Goal: Navigation & Orientation: Find specific page/section

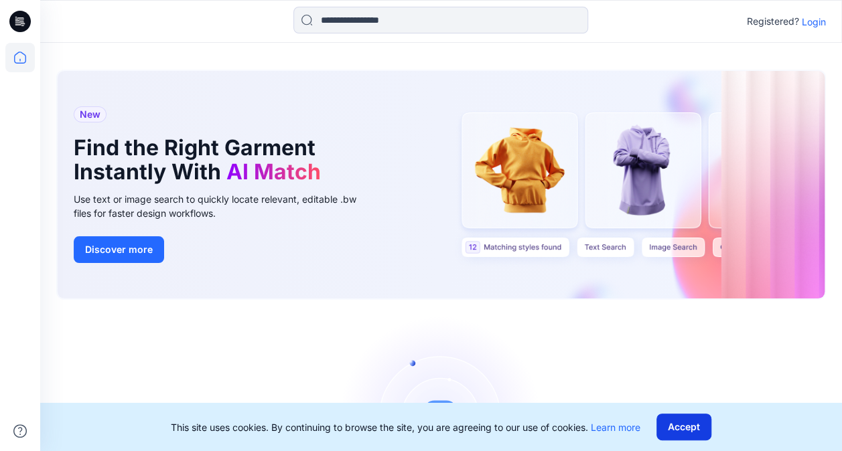
click at [701, 426] on button "Accept" at bounding box center [683, 427] width 55 height 27
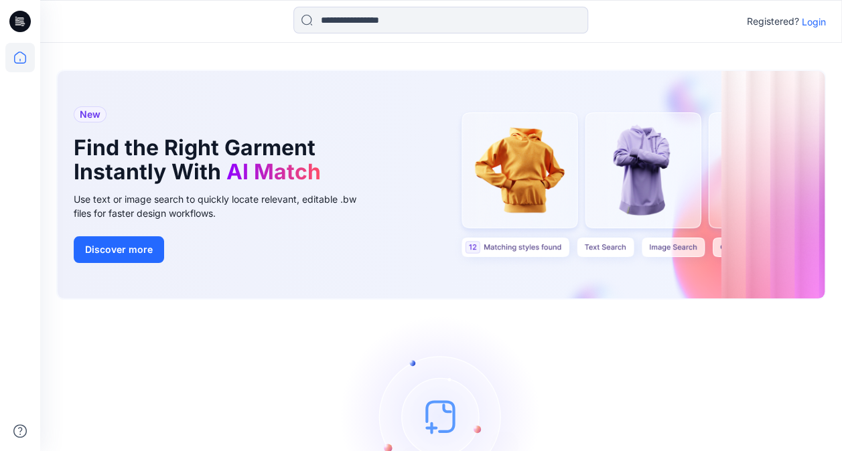
click at [16, 23] on icon at bounding box center [17, 22] width 5 height 1
click at [817, 21] on p "Login" at bounding box center [814, 22] width 24 height 14
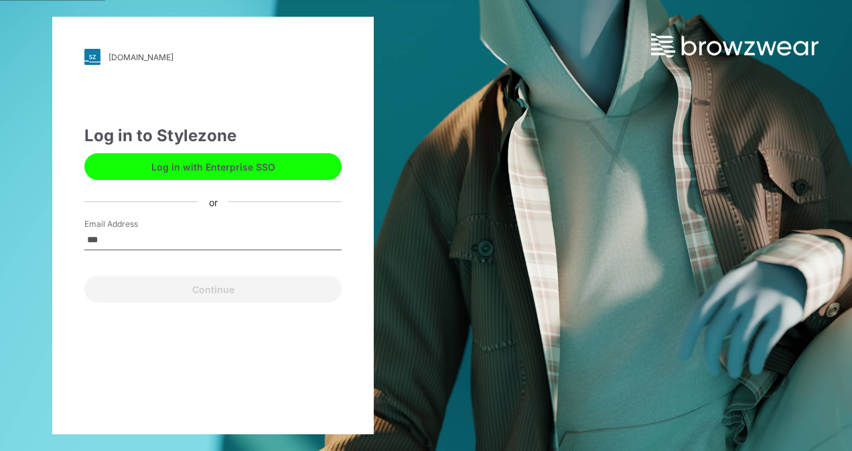
click at [141, 242] on input "***" at bounding box center [212, 240] width 257 height 20
type input "**********"
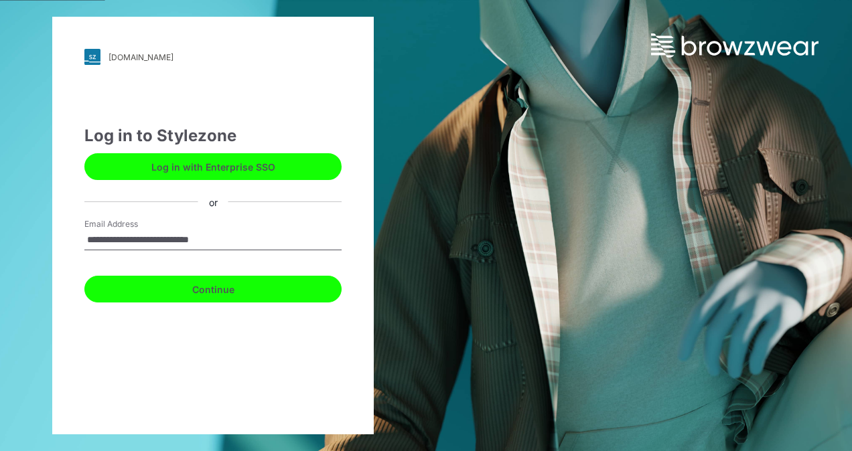
click at [222, 291] on button "Continue" at bounding box center [212, 289] width 257 height 27
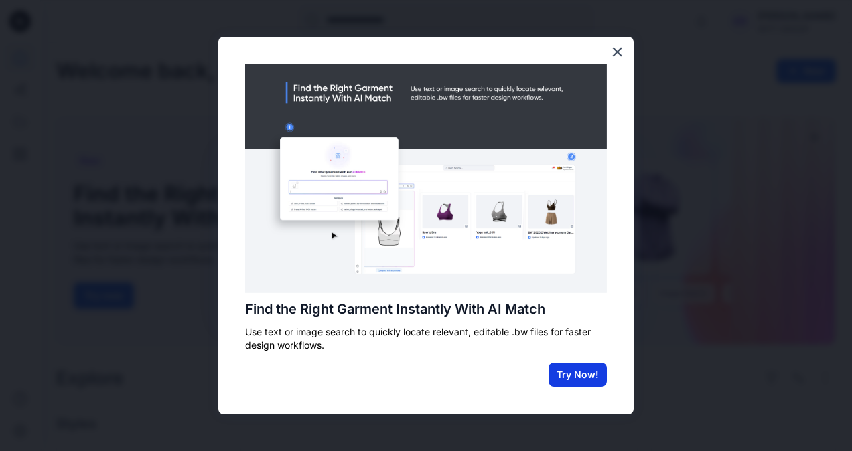
click at [575, 371] on button "Try Now!" at bounding box center [578, 375] width 58 height 24
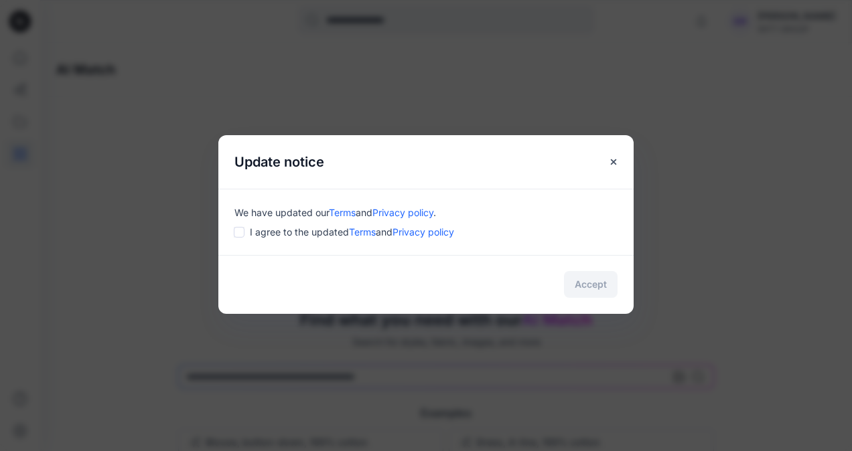
click at [246, 232] on div "I agree to the updated Terms and Privacy policy" at bounding box center [425, 232] width 383 height 14
click at [601, 287] on button "Accept" at bounding box center [591, 284] width 54 height 27
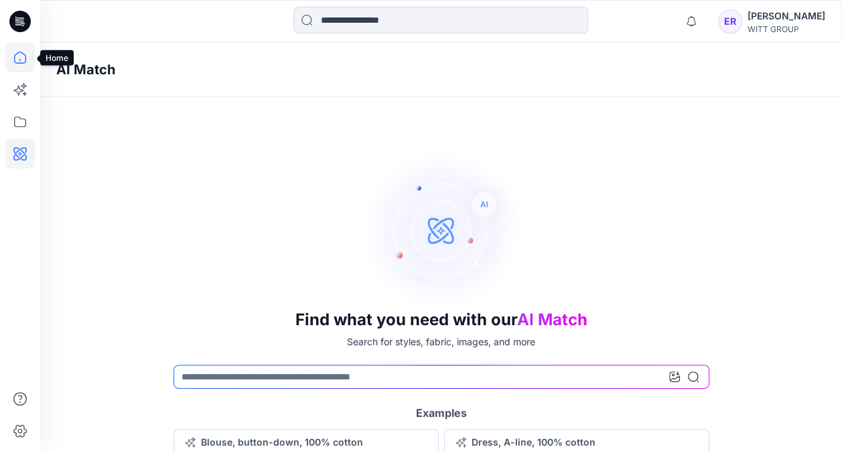
click at [24, 56] on icon at bounding box center [19, 57] width 29 height 29
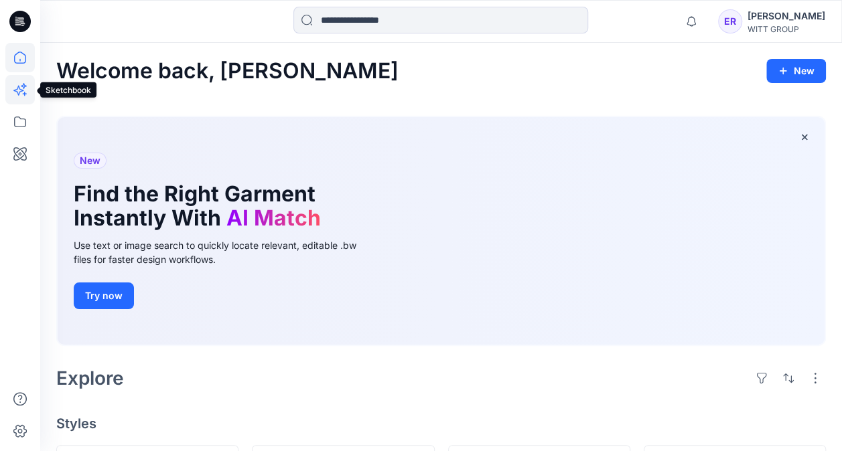
click at [21, 85] on icon at bounding box center [19, 89] width 29 height 29
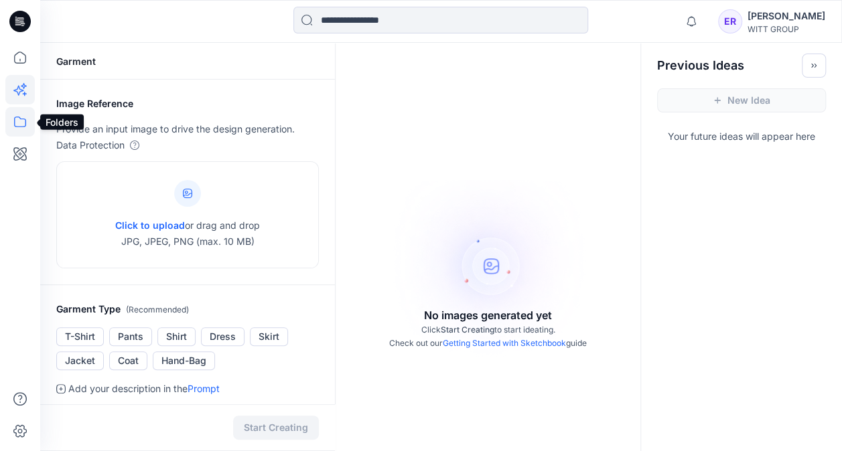
click at [21, 121] on icon at bounding box center [19, 121] width 29 height 29
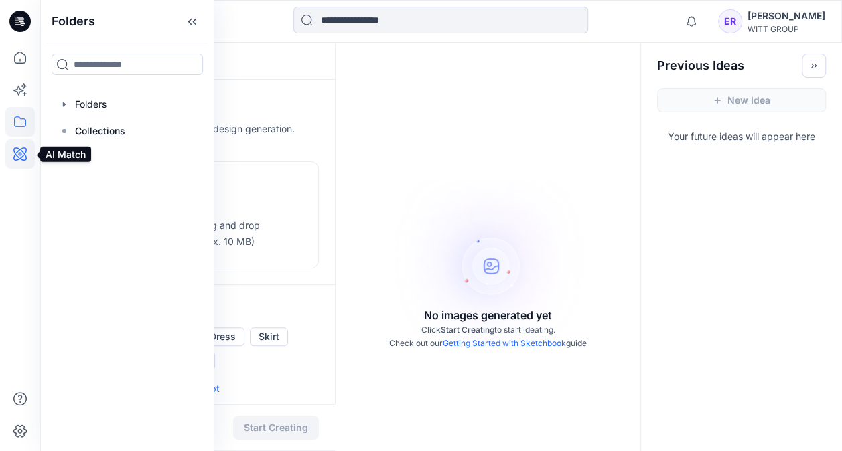
click at [21, 146] on icon at bounding box center [19, 153] width 29 height 29
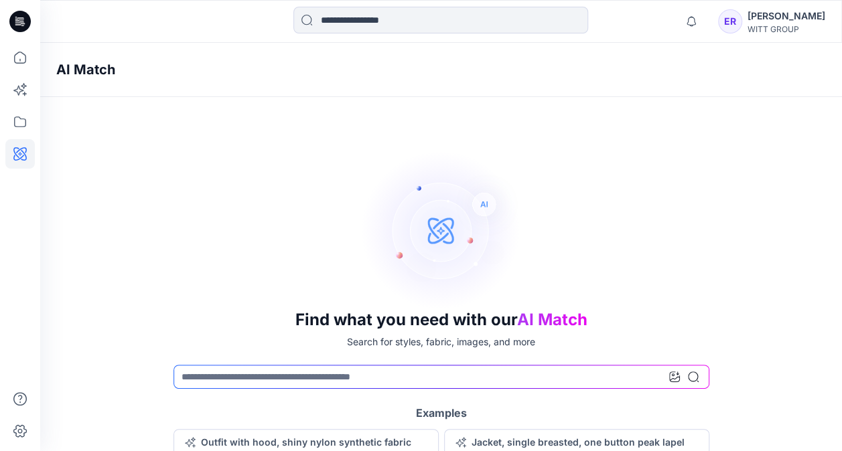
click at [23, 25] on icon at bounding box center [19, 21] width 21 height 21
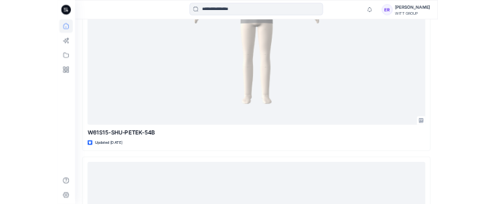
scroll to position [3393, 0]
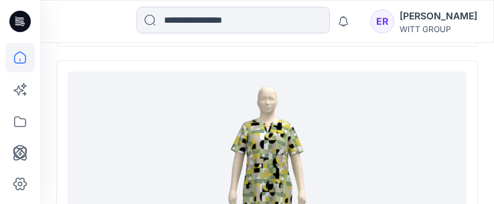
click at [13, 21] on icon at bounding box center [19, 21] width 21 height 21
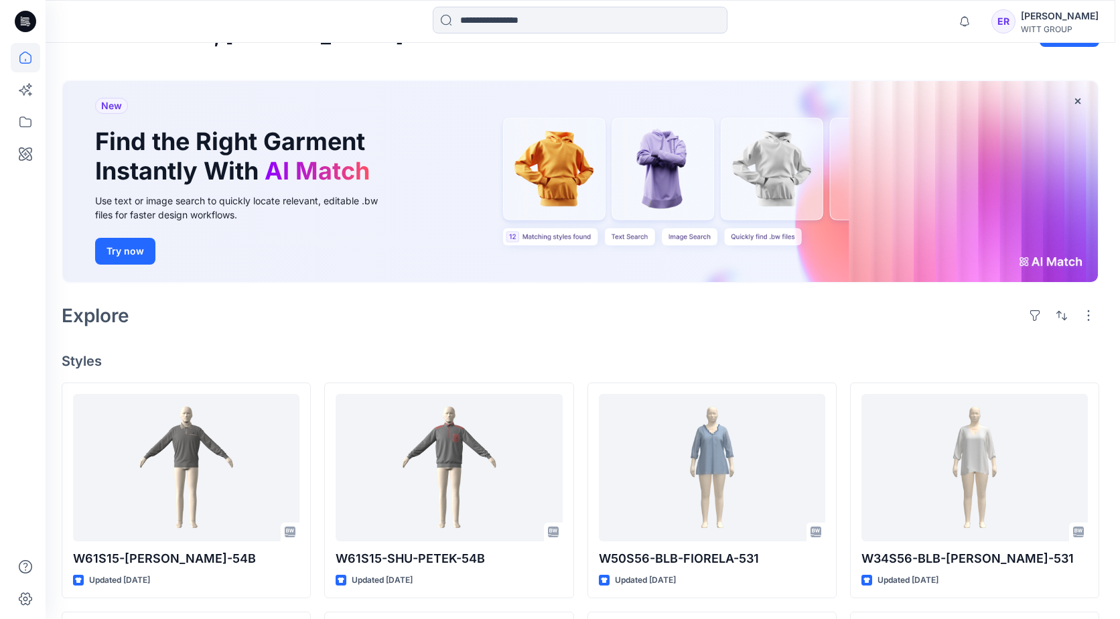
scroll to position [0, 0]
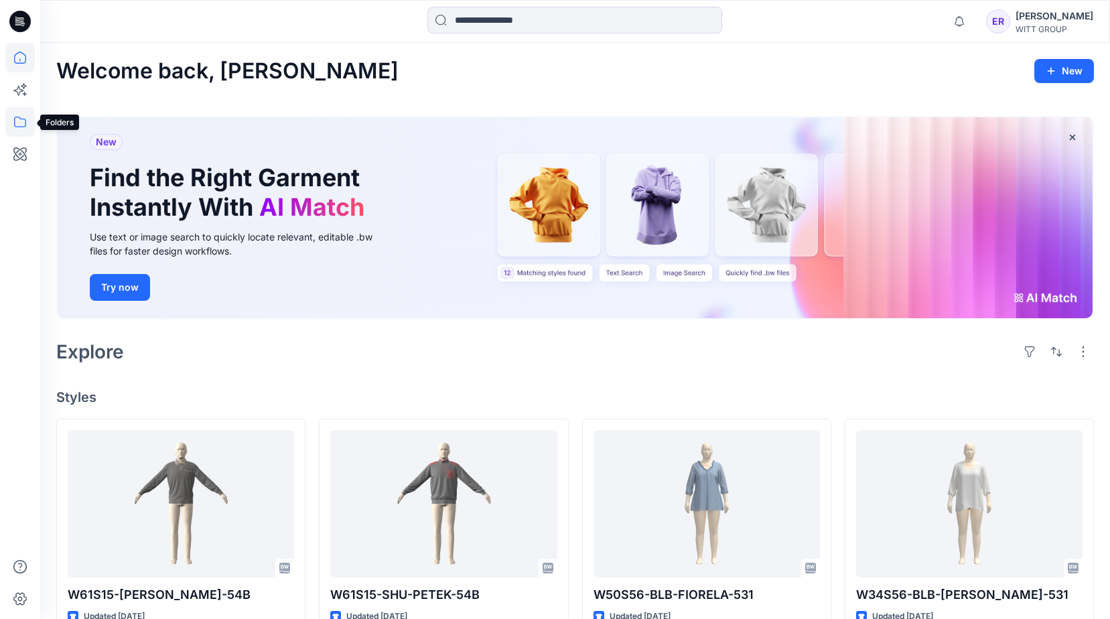
click at [24, 124] on icon at bounding box center [19, 121] width 29 height 29
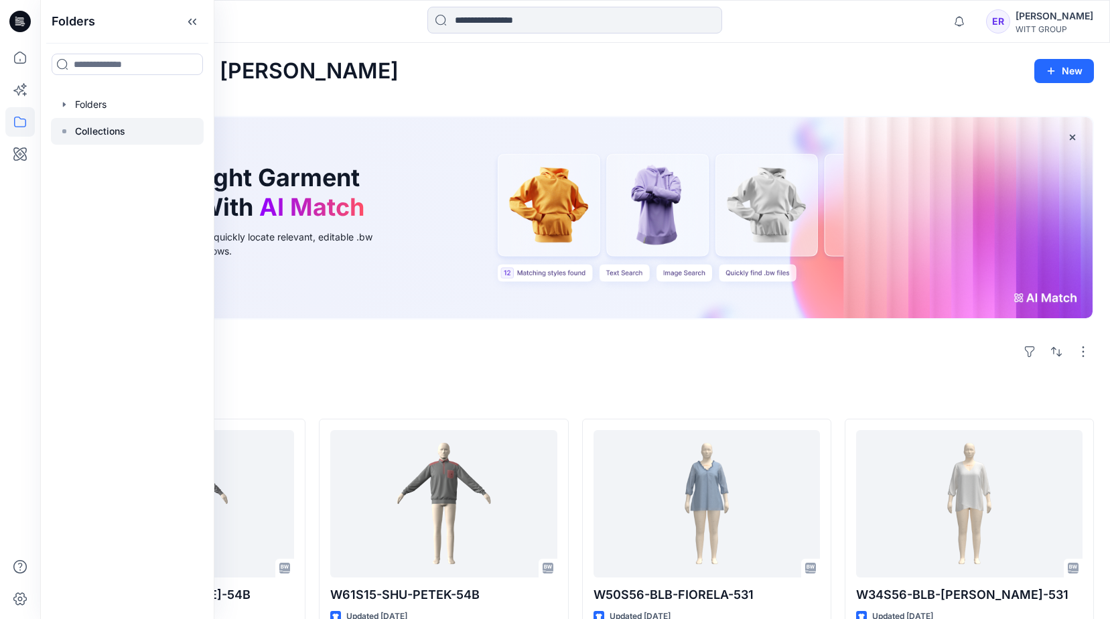
click at [104, 131] on p "Collections" at bounding box center [100, 131] width 50 height 16
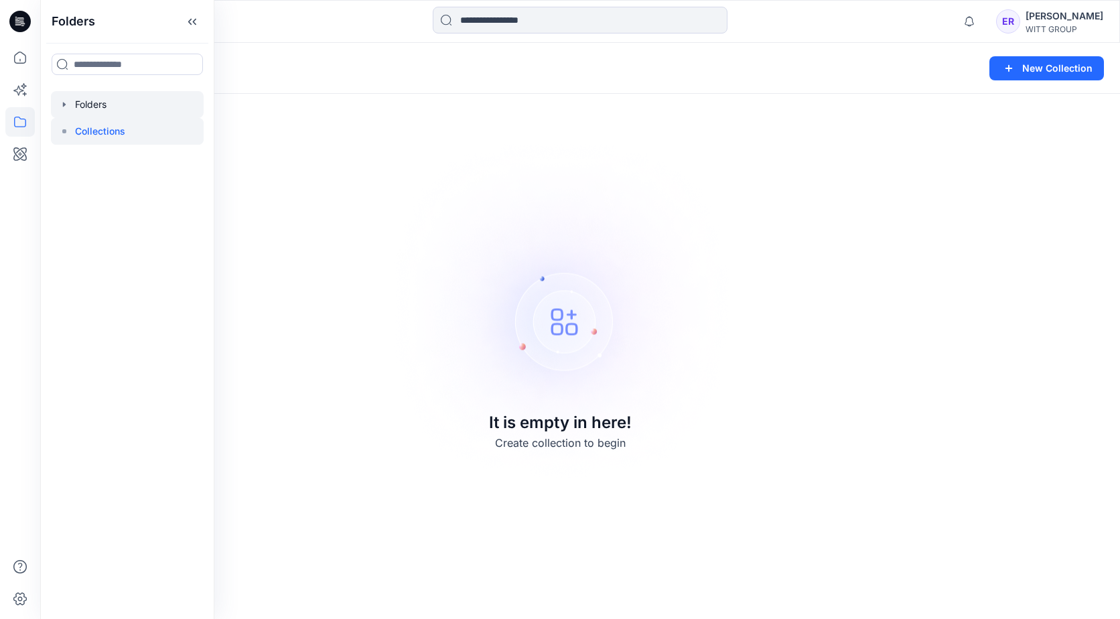
click at [90, 102] on div at bounding box center [127, 104] width 153 height 27
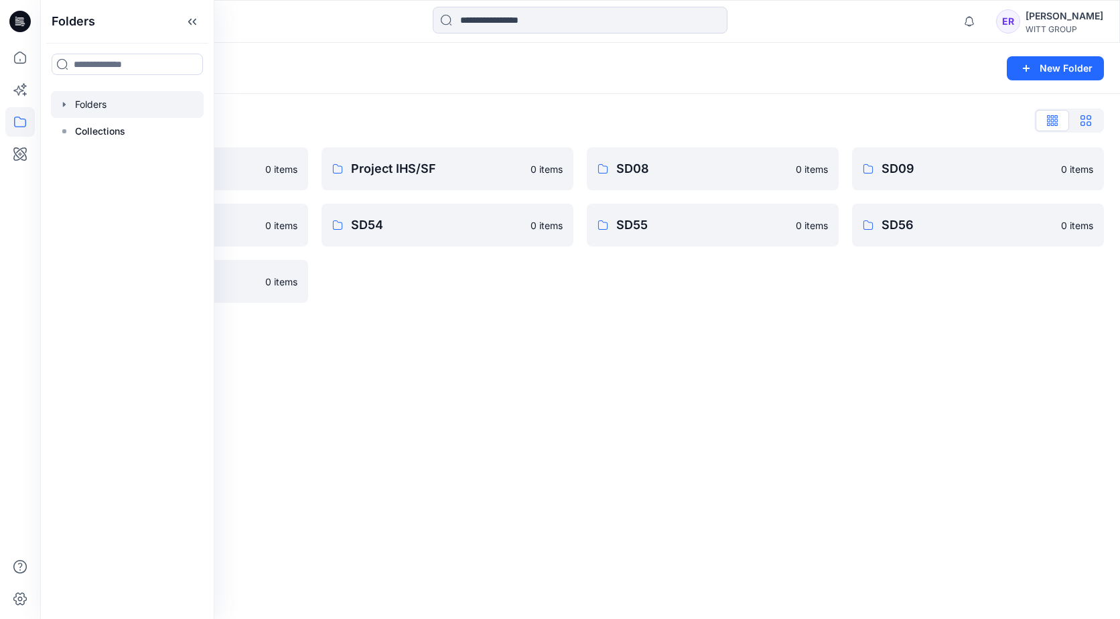
click at [851, 121] on icon "button" at bounding box center [1085, 120] width 11 height 11
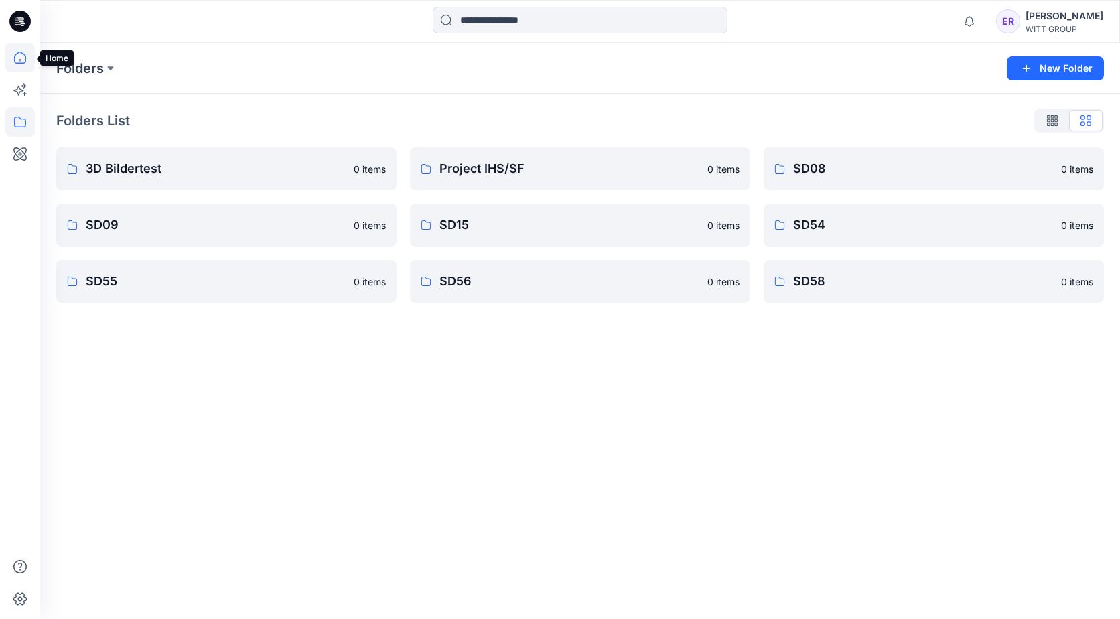
click at [26, 58] on icon at bounding box center [20, 58] width 12 height 12
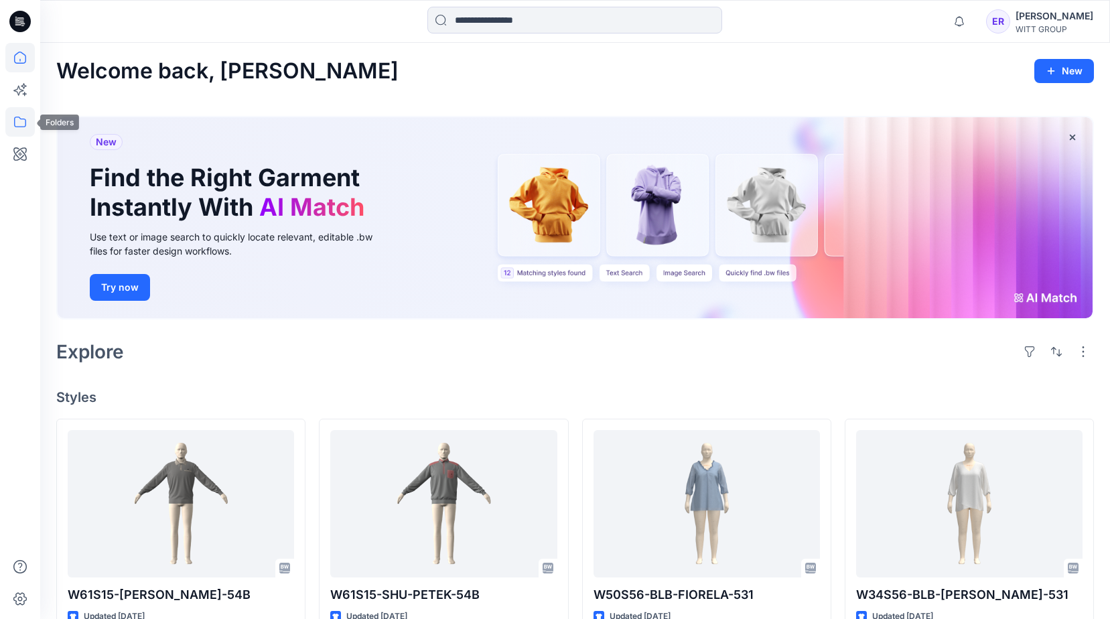
click at [14, 129] on icon at bounding box center [19, 121] width 29 height 29
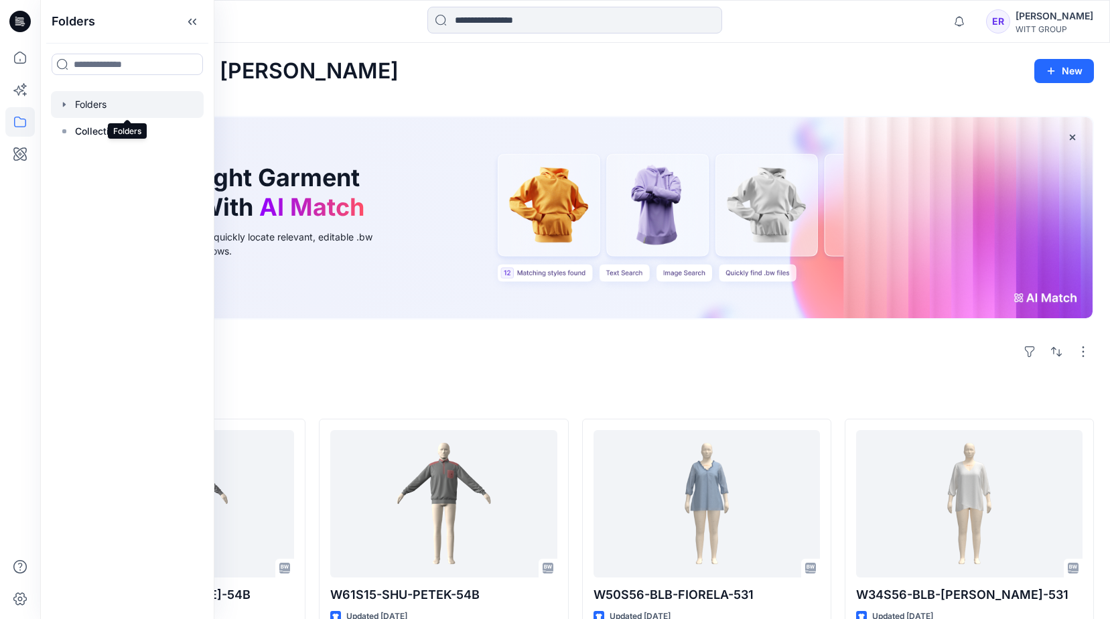
click at [105, 107] on div at bounding box center [127, 104] width 153 height 27
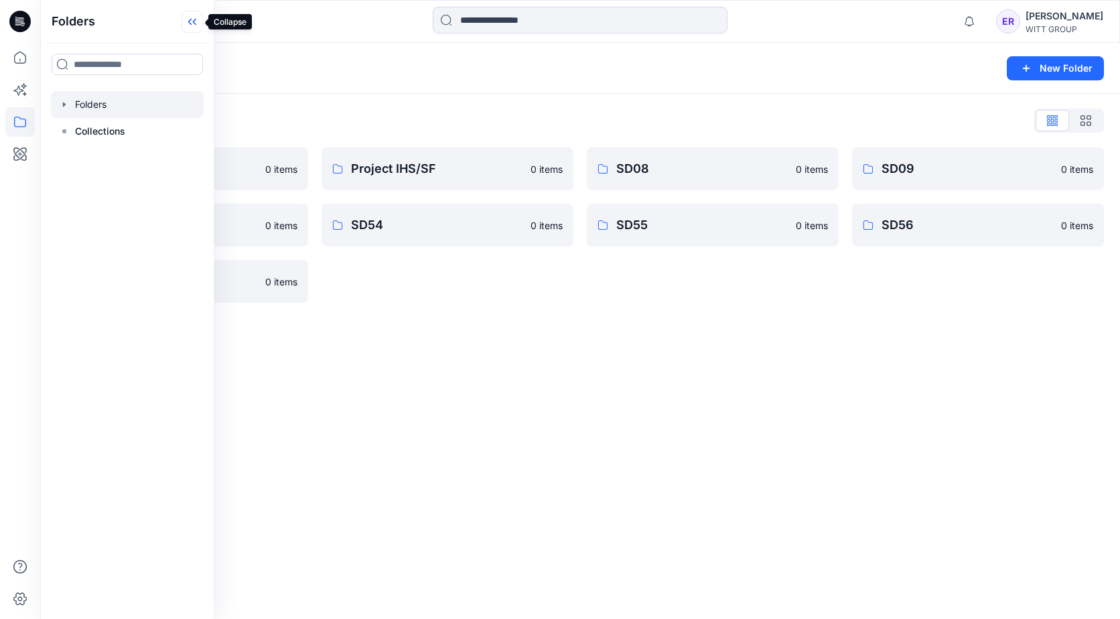
click at [188, 20] on icon at bounding box center [192, 22] width 21 height 22
